Goal: Find specific page/section: Find specific page/section

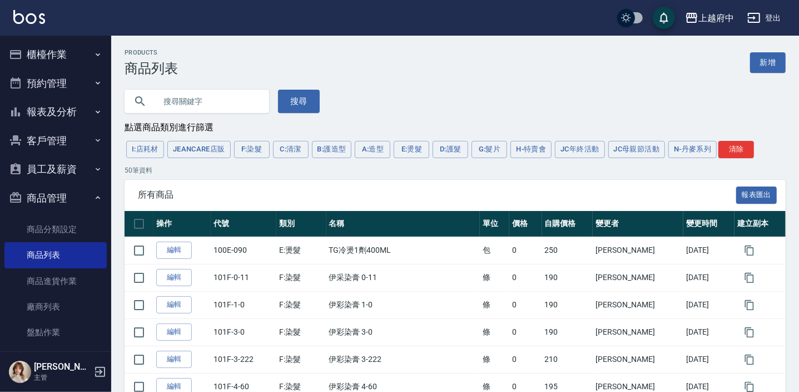
click at [52, 200] on button "商品管理" at bounding box center [55, 198] width 102 height 29
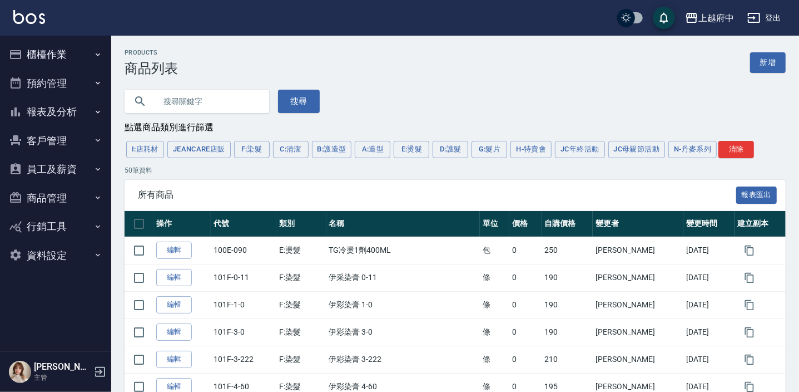
click at [72, 139] on button "客戶管理" at bounding box center [55, 140] width 102 height 29
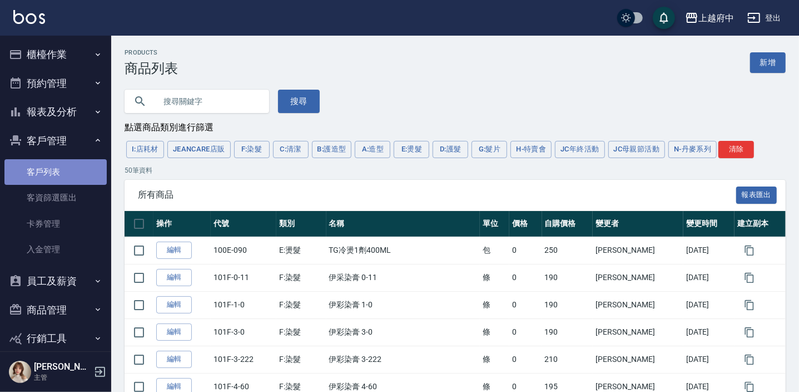
click at [57, 174] on link "客戶列表" at bounding box center [55, 172] width 102 height 26
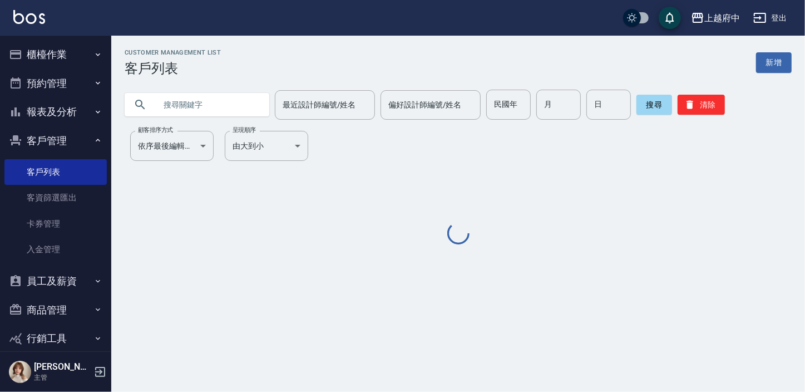
click at [197, 99] on input "text" at bounding box center [208, 105] width 105 height 30
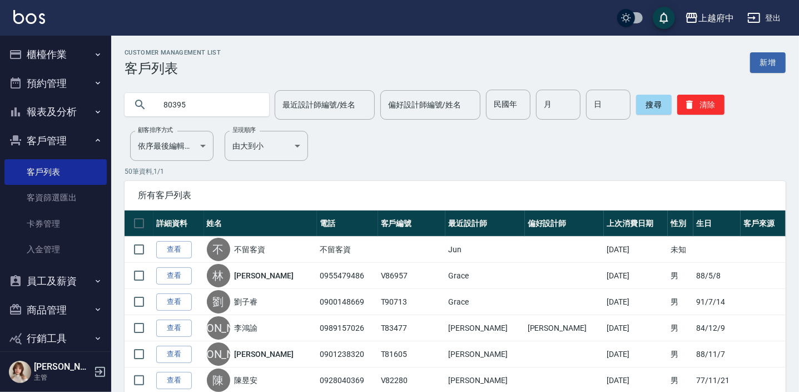
type input "80395"
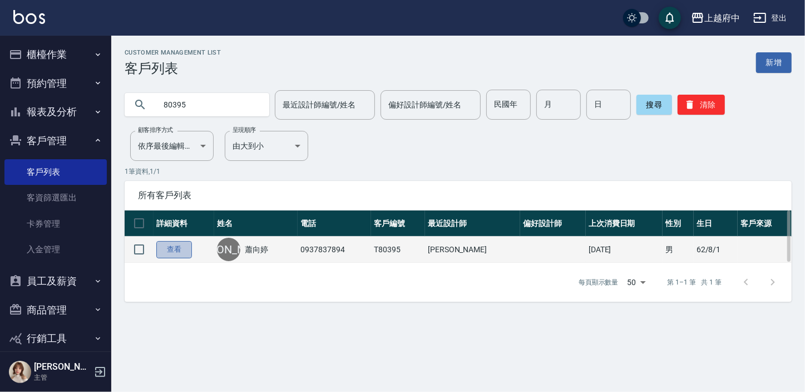
click at [169, 241] on link "查看" at bounding box center [174, 249] width 36 height 17
